Goal: Navigation & Orientation: Find specific page/section

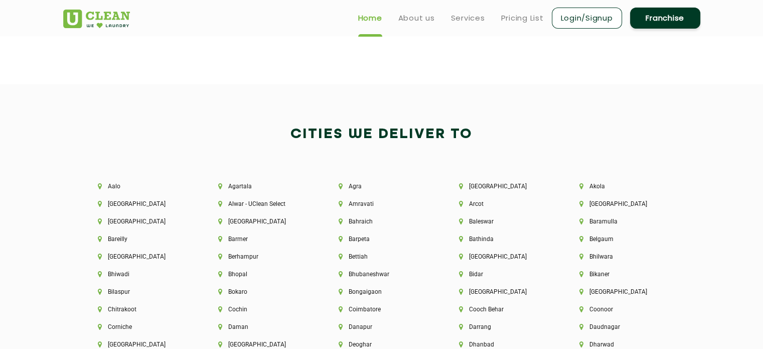
scroll to position [1757, 0]
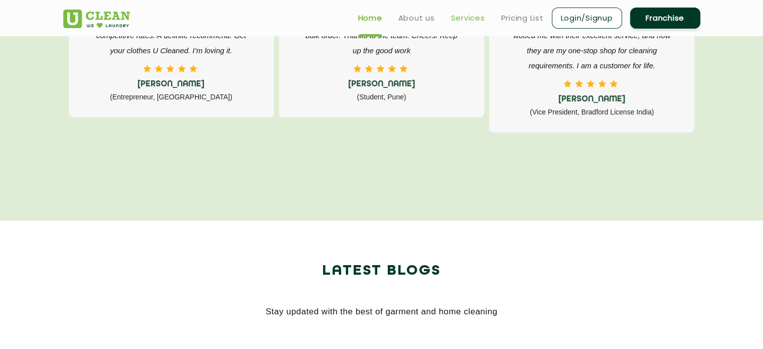
click at [474, 20] on link "Services" at bounding box center [468, 18] width 34 height 12
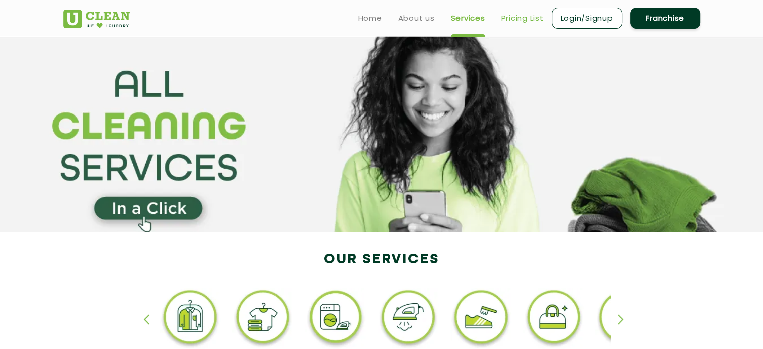
click at [525, 18] on link "Pricing List" at bounding box center [522, 18] width 43 height 12
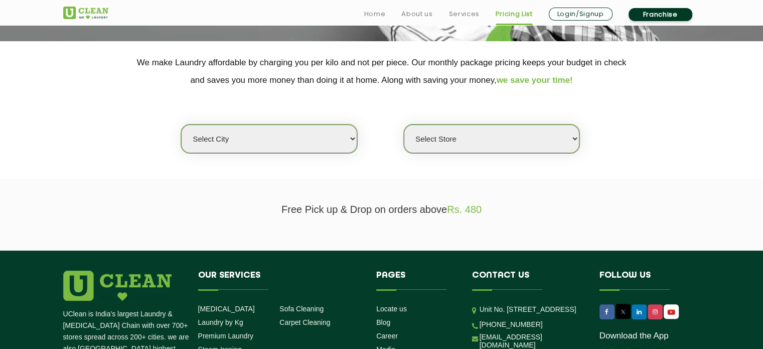
scroll to position [251, 0]
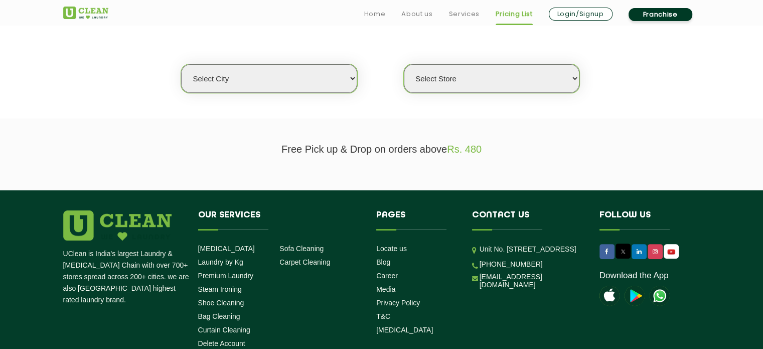
click at [324, 82] on select "Select city [GEOGRAPHIC_DATA] [GEOGRAPHIC_DATA] [GEOGRAPHIC_DATA] [GEOGRAPHIC_D…" at bounding box center [269, 78] width 176 height 29
select select "9"
click at [181, 64] on select "Select city [GEOGRAPHIC_DATA] [GEOGRAPHIC_DATA] [GEOGRAPHIC_DATA] [GEOGRAPHIC_D…" at bounding box center [269, 78] width 176 height 29
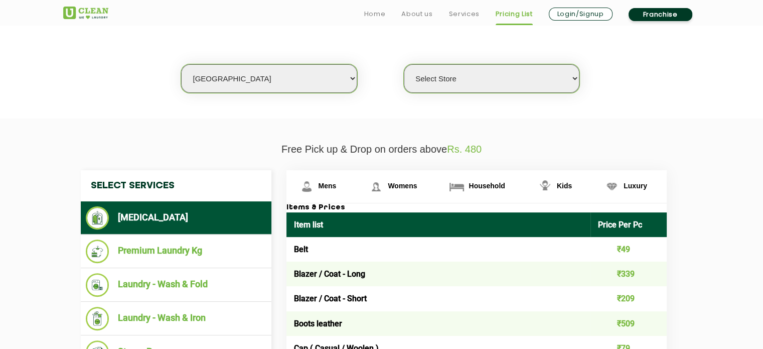
click at [444, 81] on select "Select Store UClean Kudasan" at bounding box center [492, 78] width 176 height 29
select select "345"
click at [404, 64] on select "Select Store UClean Kudasan" at bounding box center [492, 78] width 176 height 29
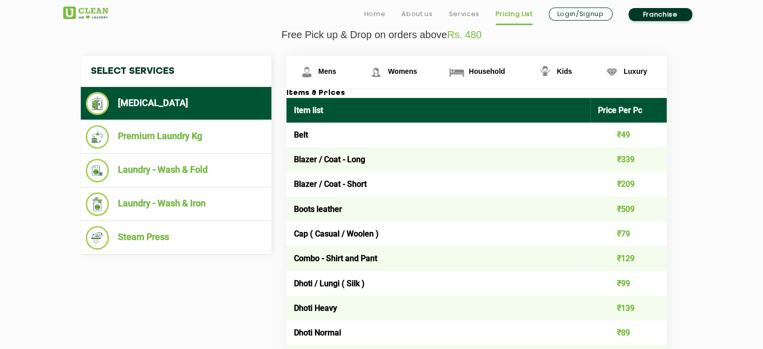
scroll to position [402, 0]
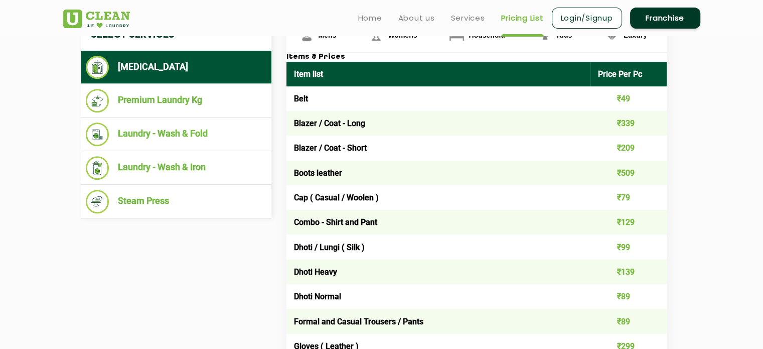
click at [648, 22] on link "Franchise" at bounding box center [665, 18] width 70 height 21
